Goal: Information Seeking & Learning: Learn about a topic

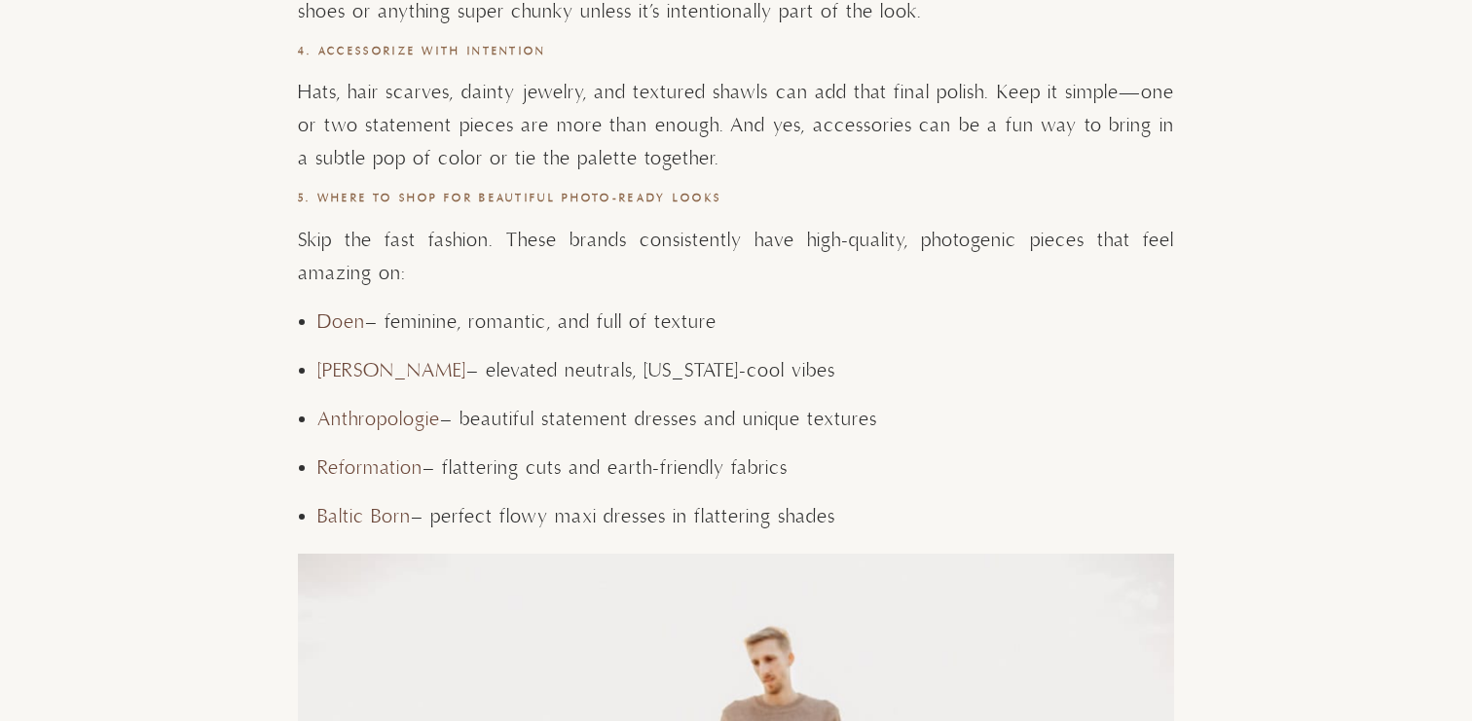
scroll to position [5329, 0]
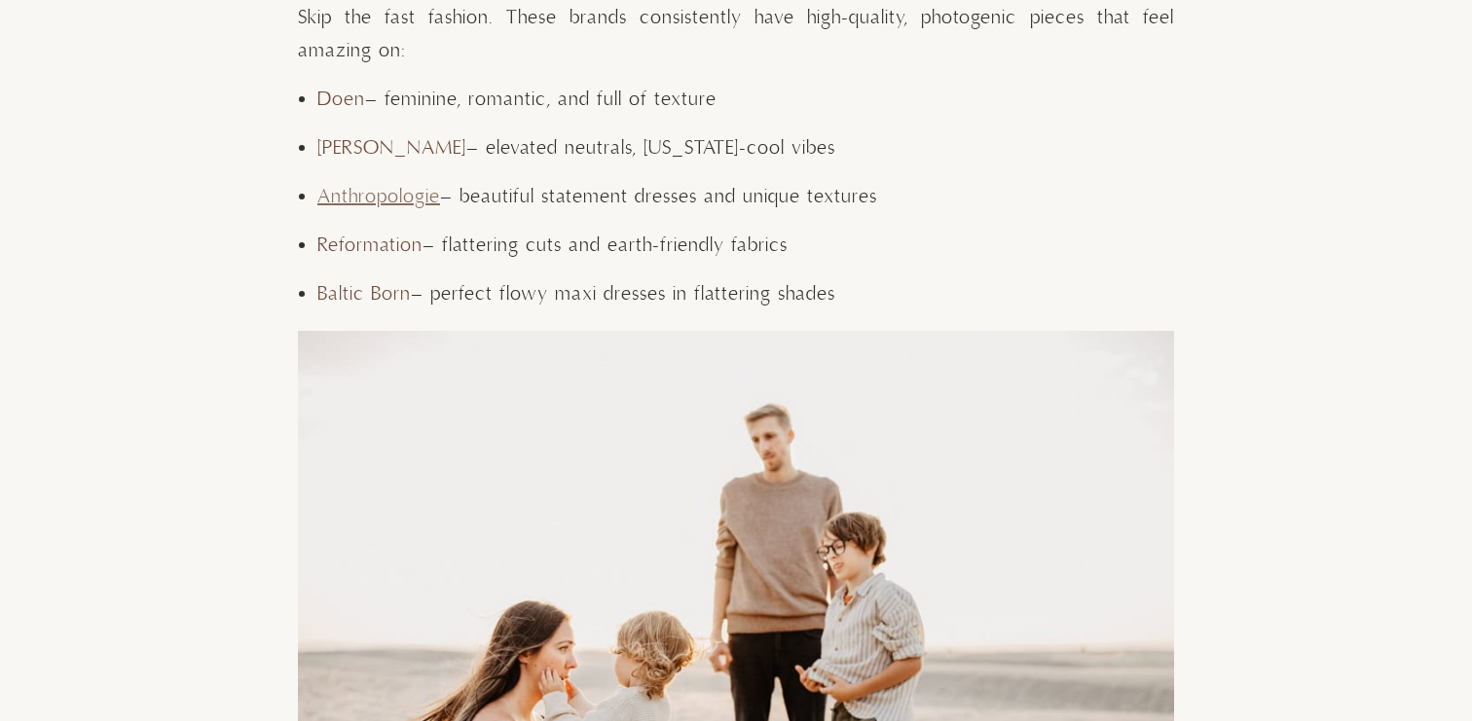
click at [395, 195] on link "Anthropologie" at bounding box center [378, 197] width 123 height 24
click at [370, 244] on link "Reformation" at bounding box center [369, 246] width 105 height 24
click at [350, 145] on link "[PERSON_NAME]" at bounding box center [391, 148] width 149 height 24
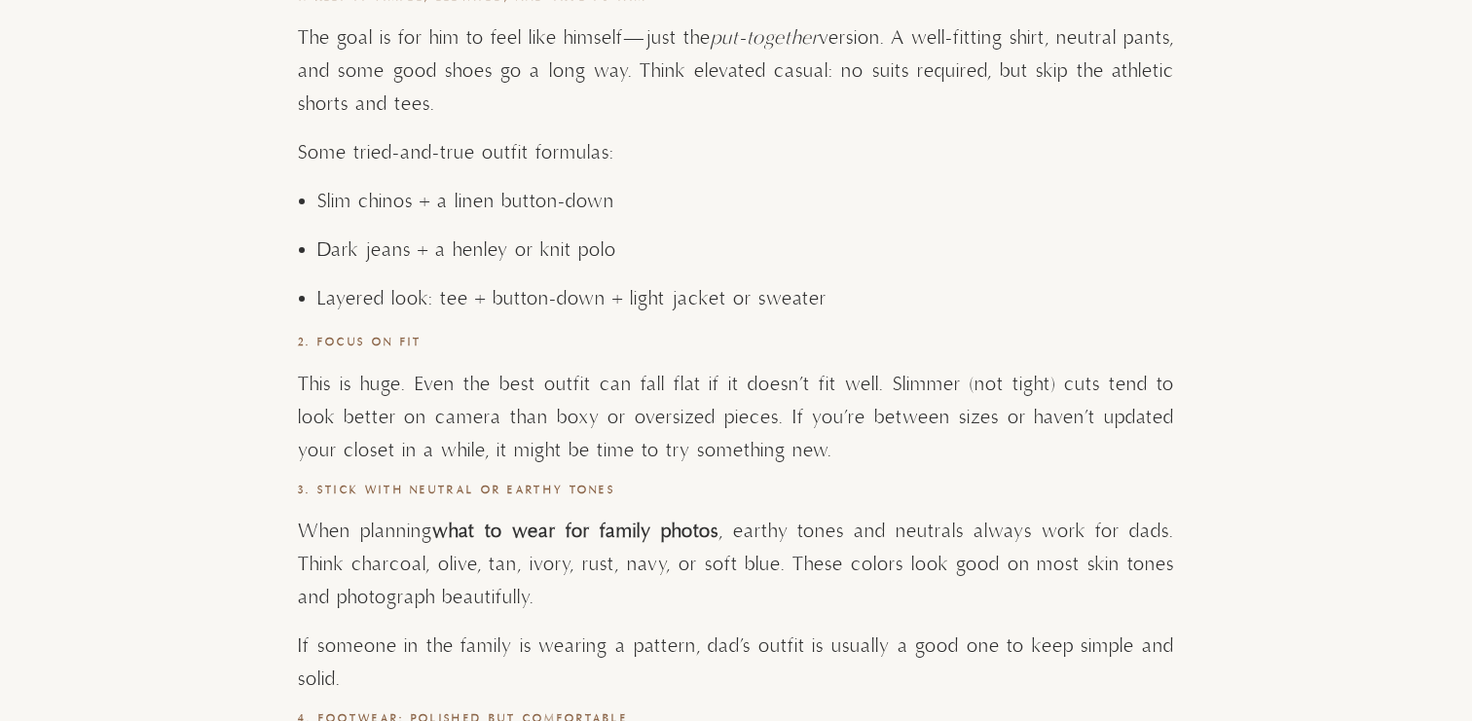
scroll to position [6646, 0]
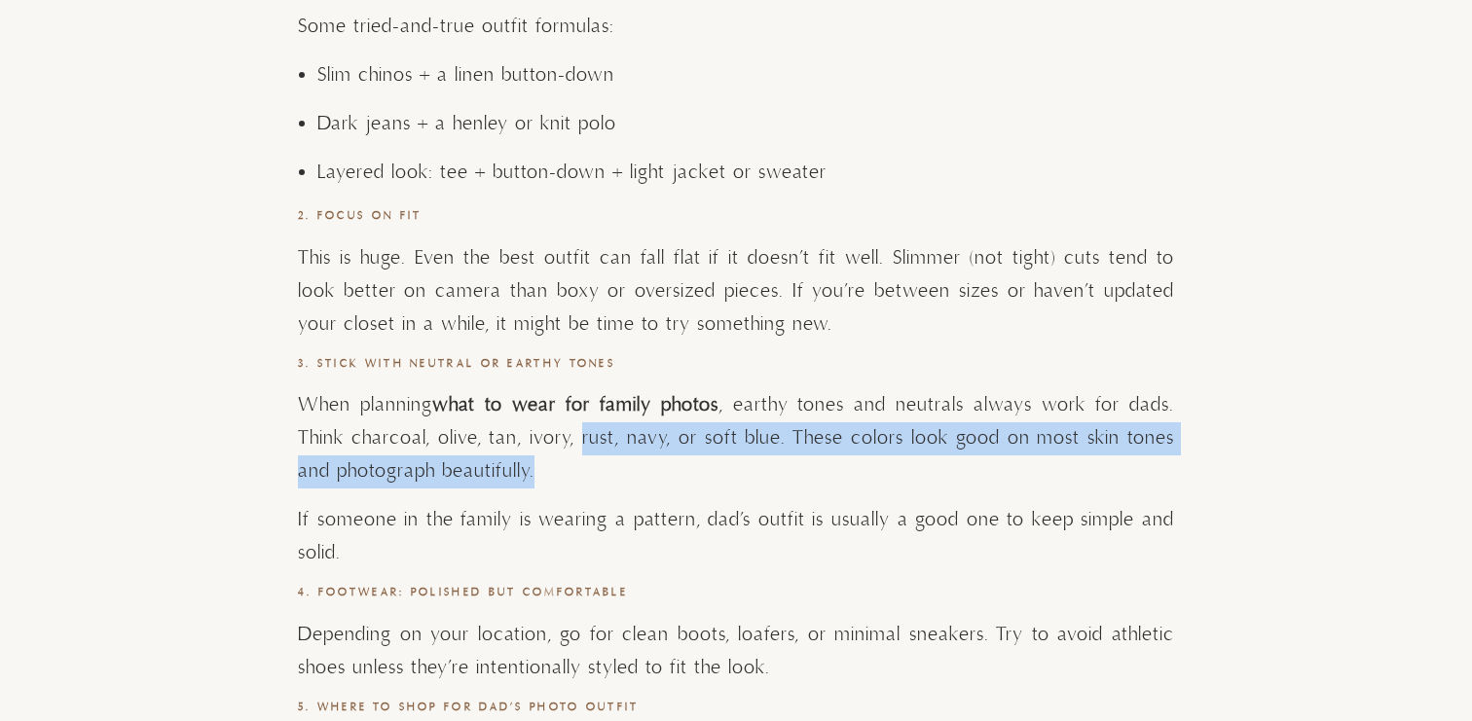
drag, startPoint x: 580, startPoint y: 437, endPoint x: 640, endPoint y: 481, distance: 74.6
click at [640, 481] on p "When planning what to wear for family photos , earthy tones and neutrals always…" at bounding box center [736, 438] width 876 height 99
click at [640, 482] on p "When planning what to wear for family photos , earthy tones and neutrals always…" at bounding box center [736, 438] width 876 height 99
